Goal: Information Seeking & Learning: Learn about a topic

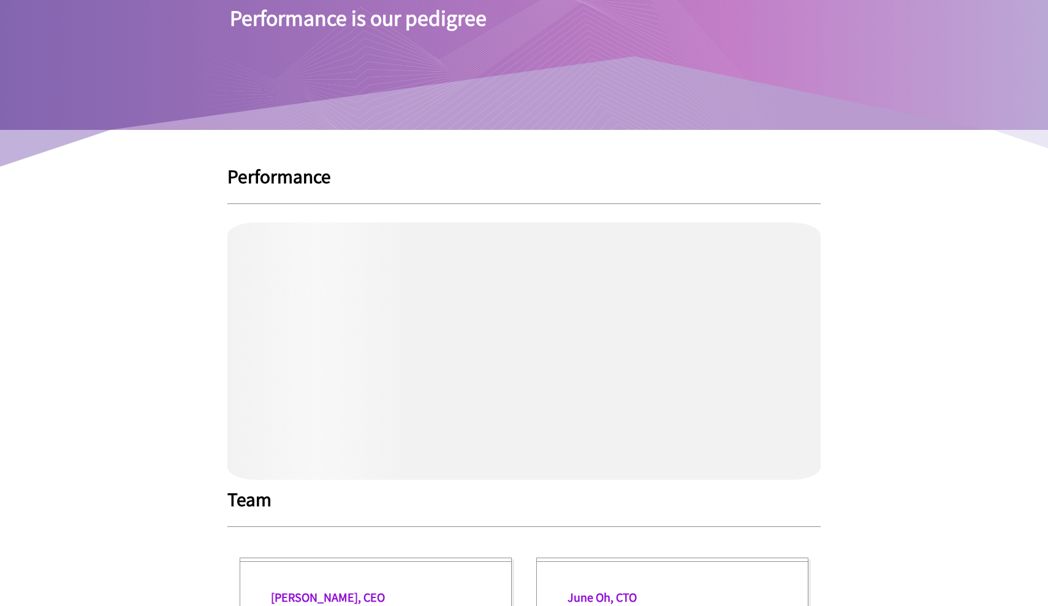
scroll to position [202, 0]
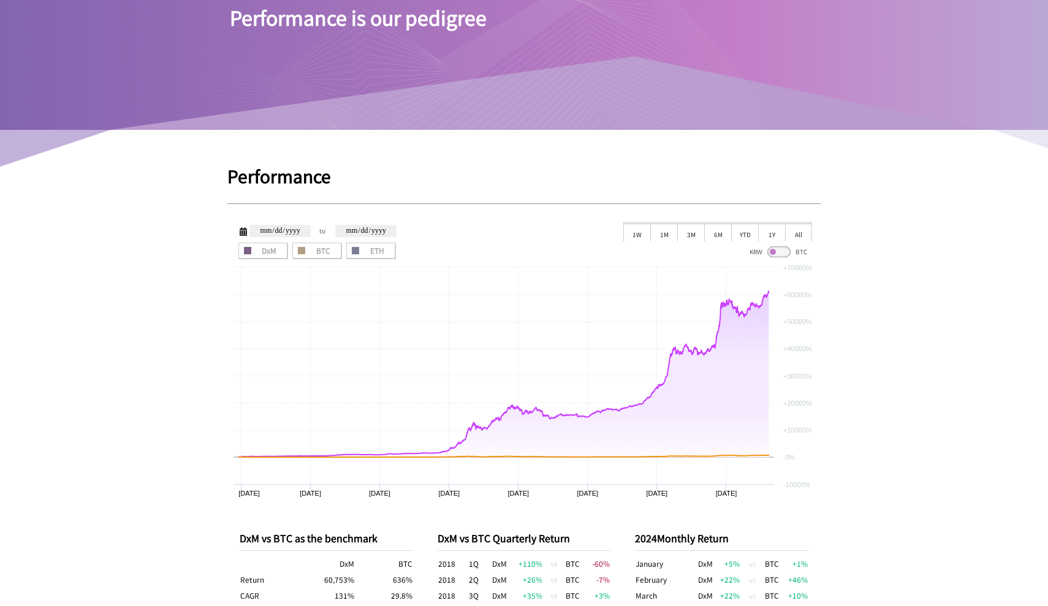
type input "**********"
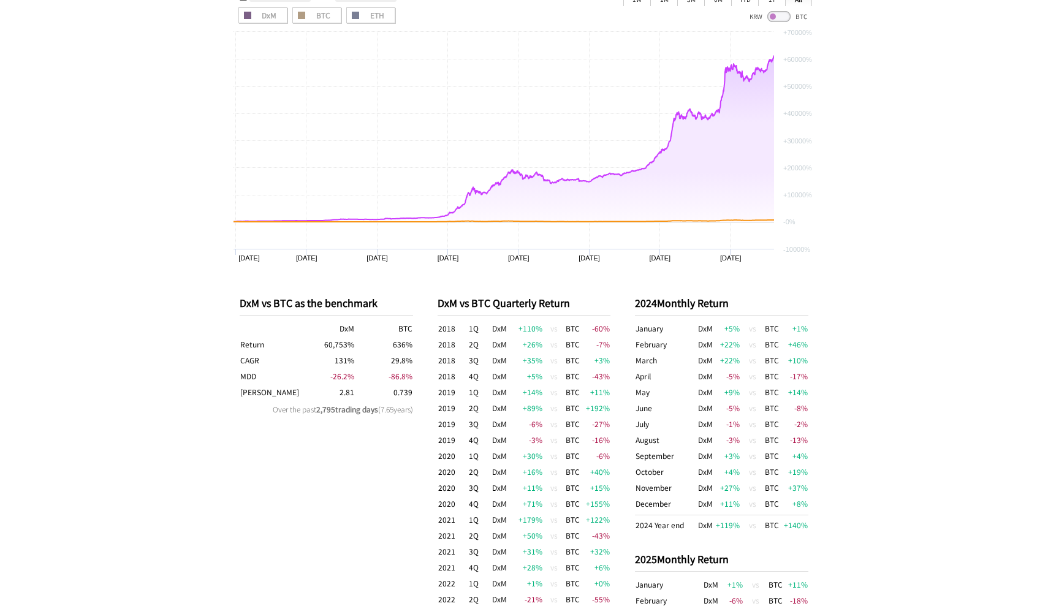
scroll to position [343, 0]
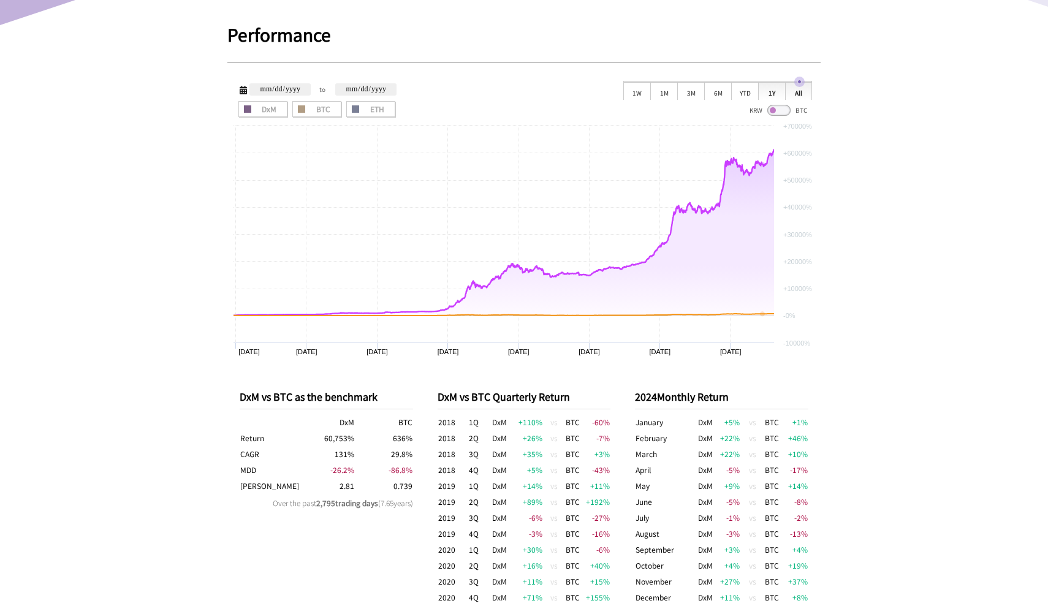
click at [765, 93] on div "1Y" at bounding box center [771, 91] width 27 height 18
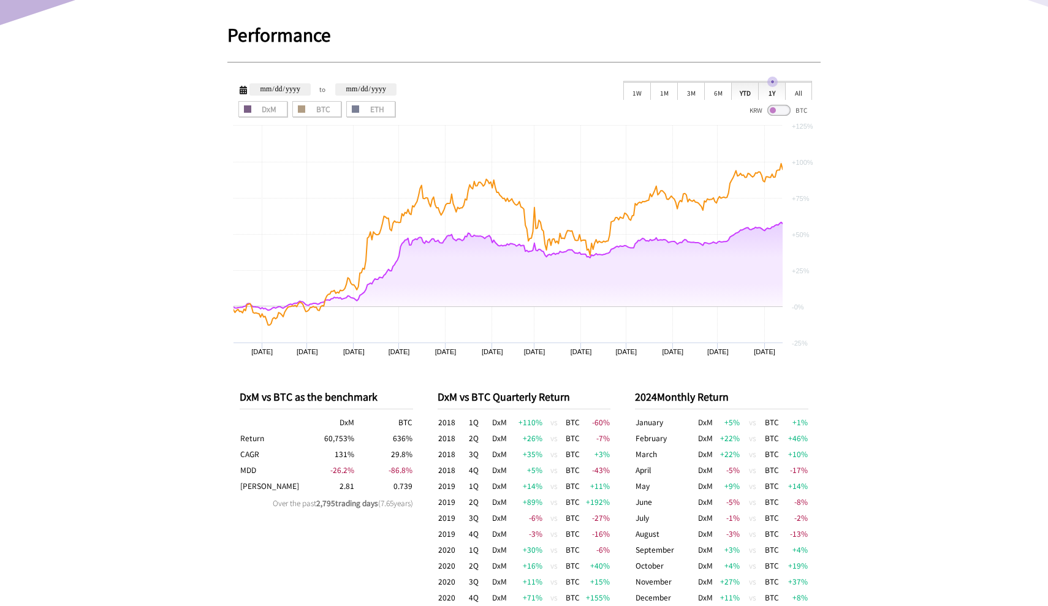
click at [737, 91] on div "YTD" at bounding box center [744, 91] width 27 height 18
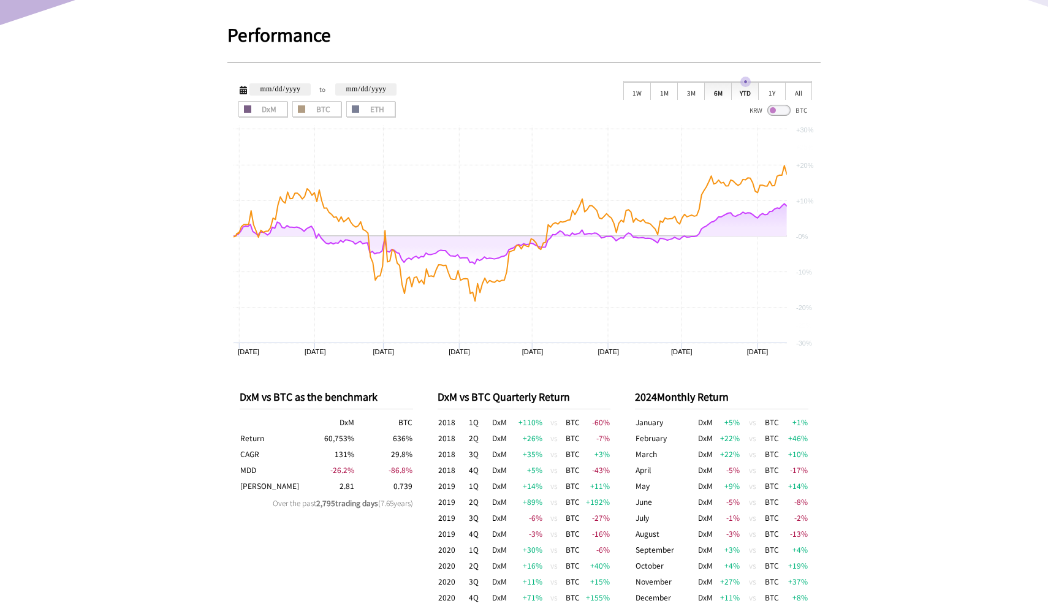
click at [715, 87] on div "6M" at bounding box center [717, 91] width 27 height 18
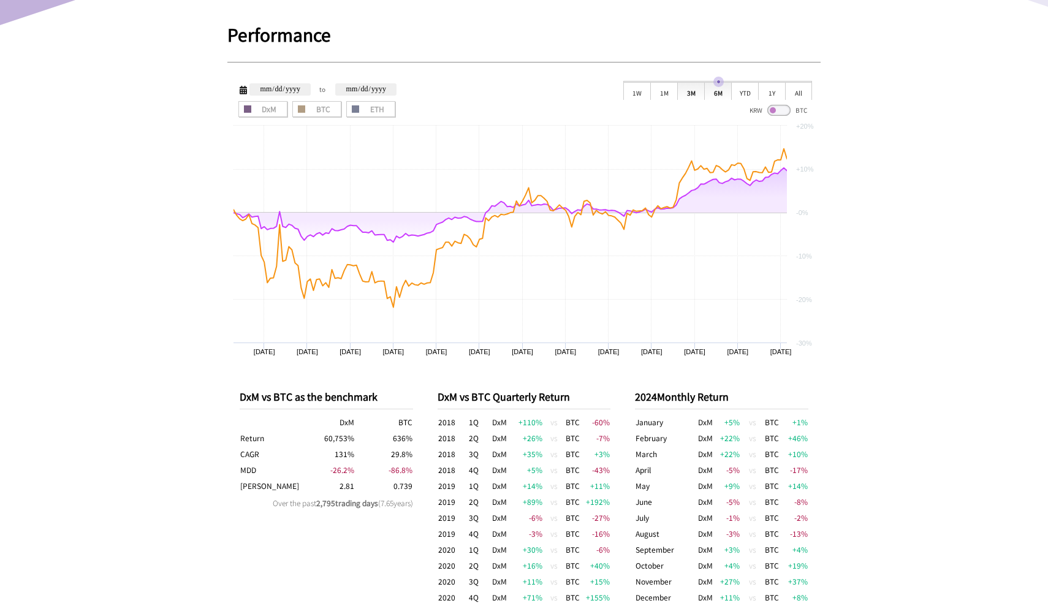
click at [680, 94] on div "3M" at bounding box center [690, 91] width 27 height 18
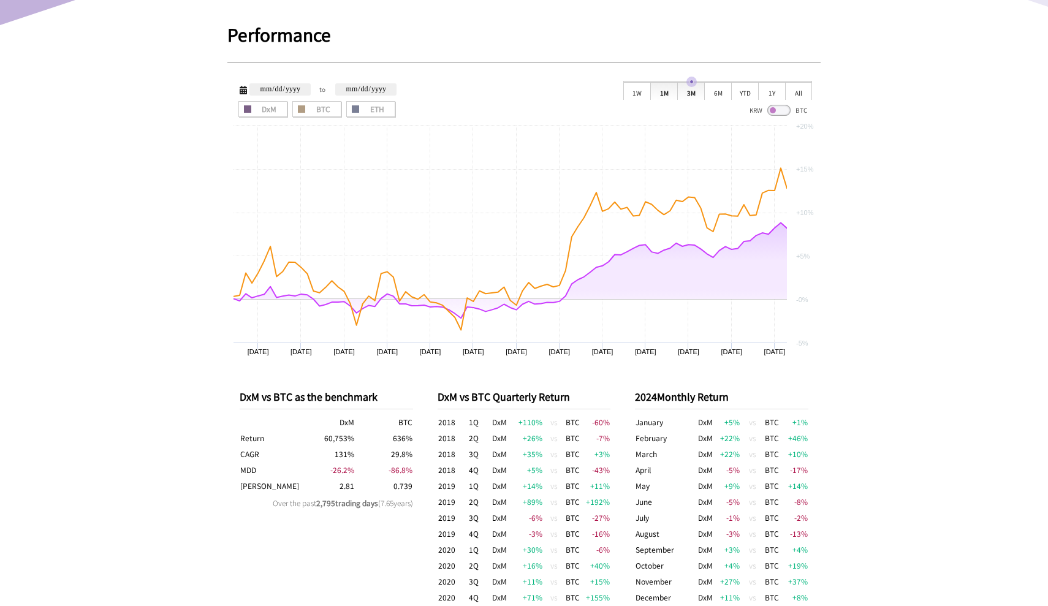
click at [669, 93] on div "1M" at bounding box center [663, 91] width 27 height 18
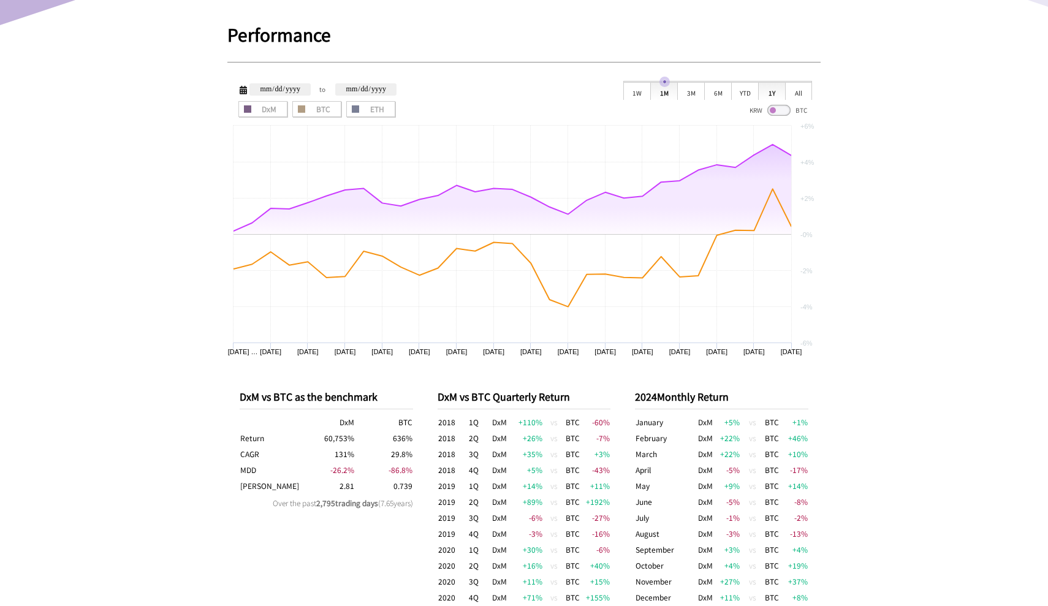
click at [775, 85] on div "1Y" at bounding box center [771, 91] width 27 height 18
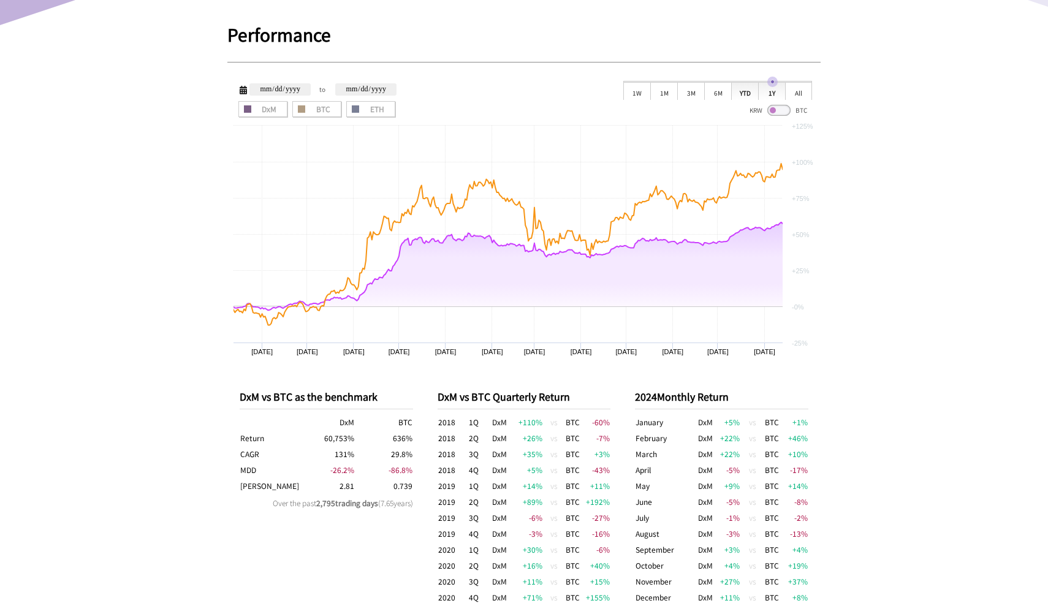
click at [752, 89] on div "YTD" at bounding box center [744, 91] width 27 height 18
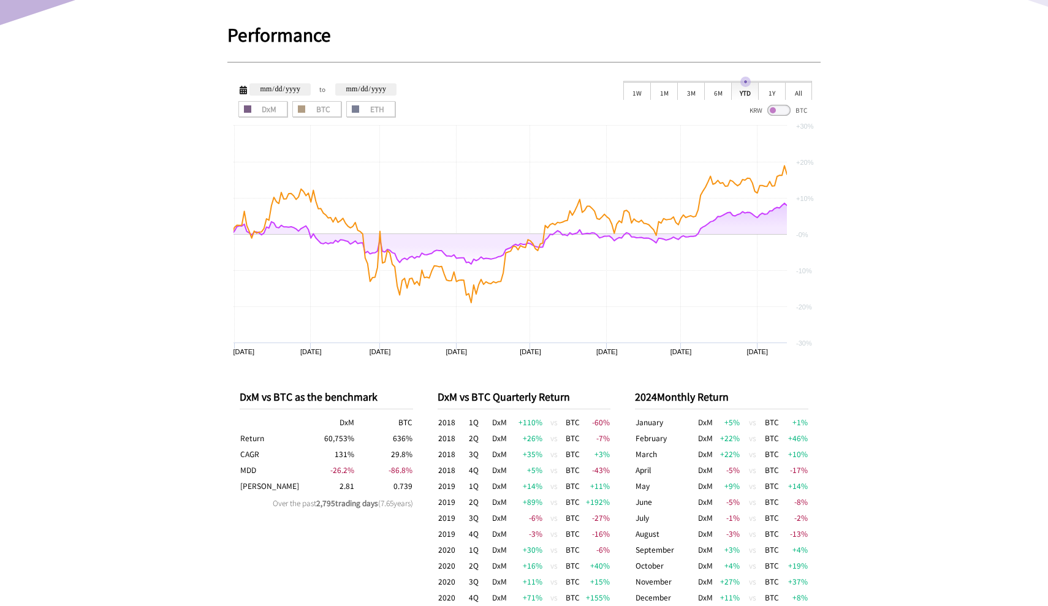
click at [713, 102] on div "DxM BTC ETH DxM ETH" at bounding box center [490, 109] width 509 height 17
click at [713, 93] on div "6M" at bounding box center [717, 91] width 27 height 18
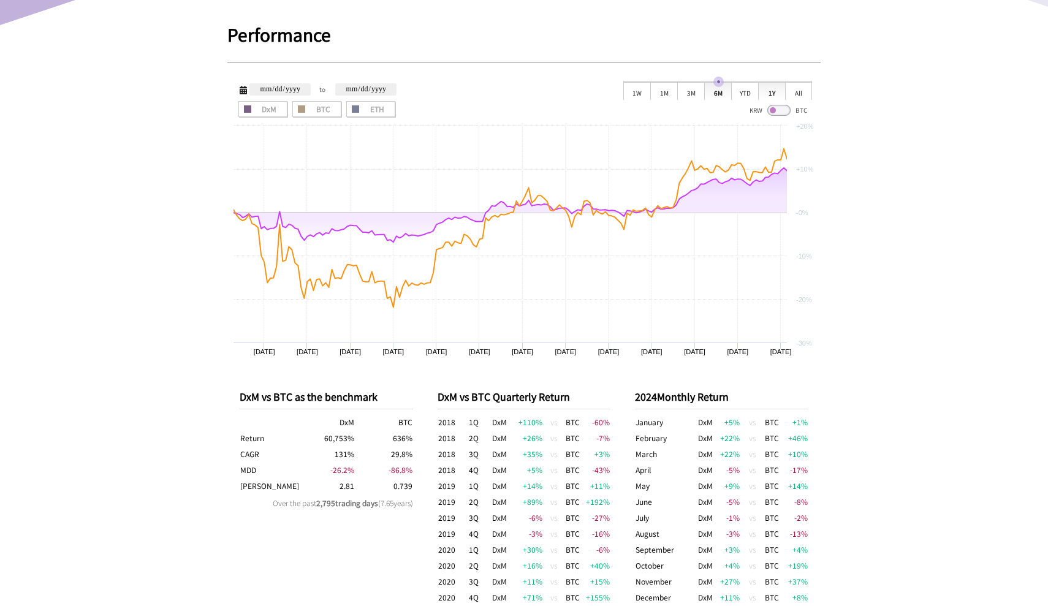
click at [774, 93] on div "1Y" at bounding box center [771, 91] width 27 height 18
type input "**********"
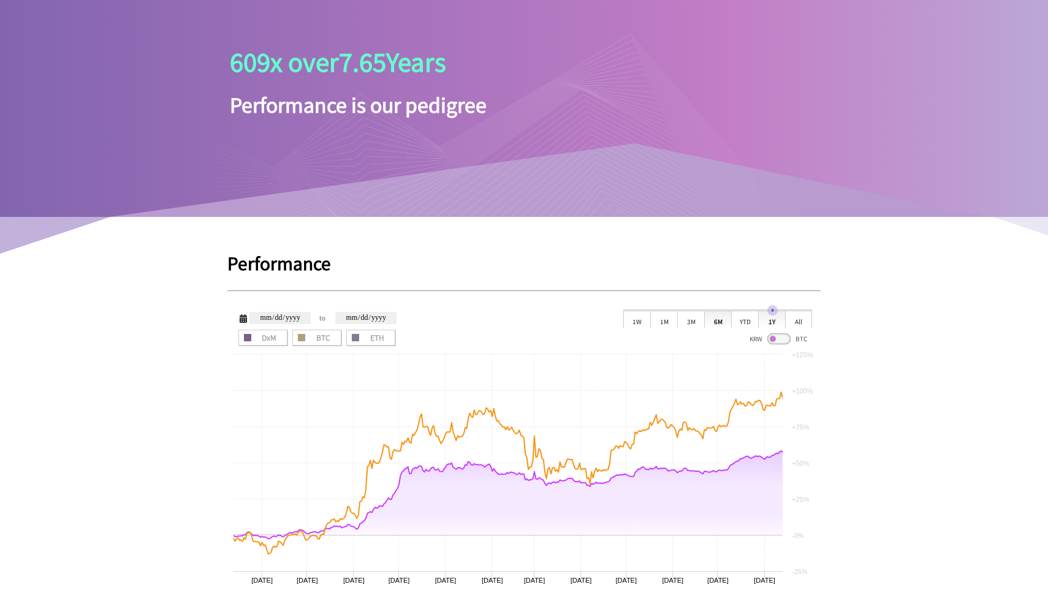
scroll to position [112, 0]
